Goal: Task Accomplishment & Management: Use online tool/utility

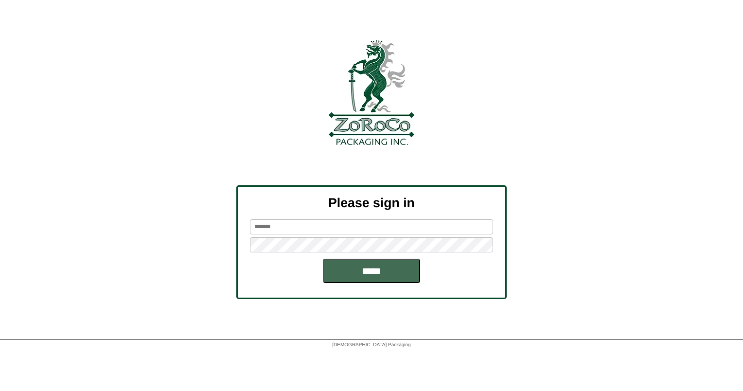
type input "******"
click at [393, 264] on input "*****" at bounding box center [371, 271] width 97 height 24
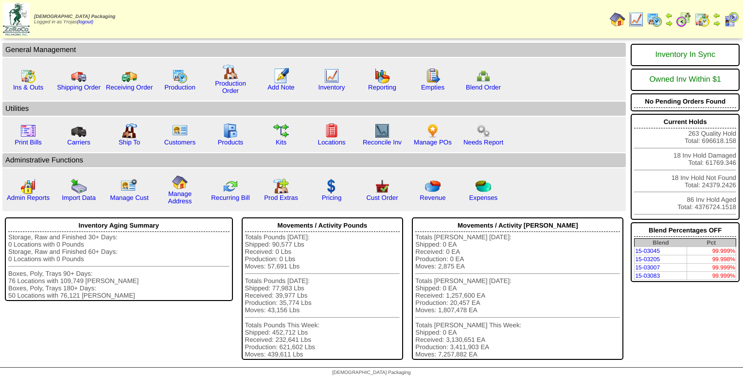
click at [657, 20] on img at bounding box center [655, 20] width 16 height 16
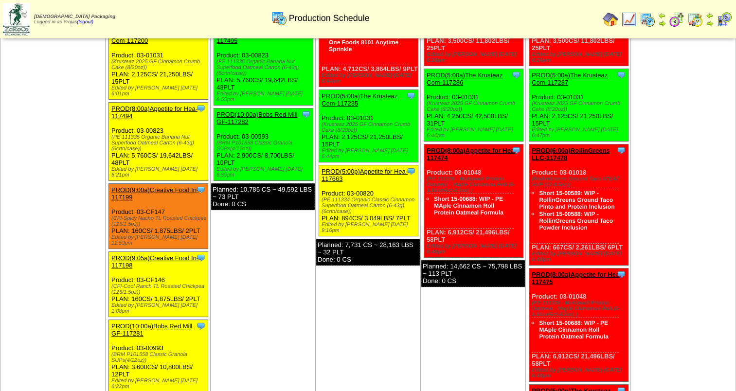
scroll to position [146, 0]
